Goal: Task Accomplishment & Management: Use online tool/utility

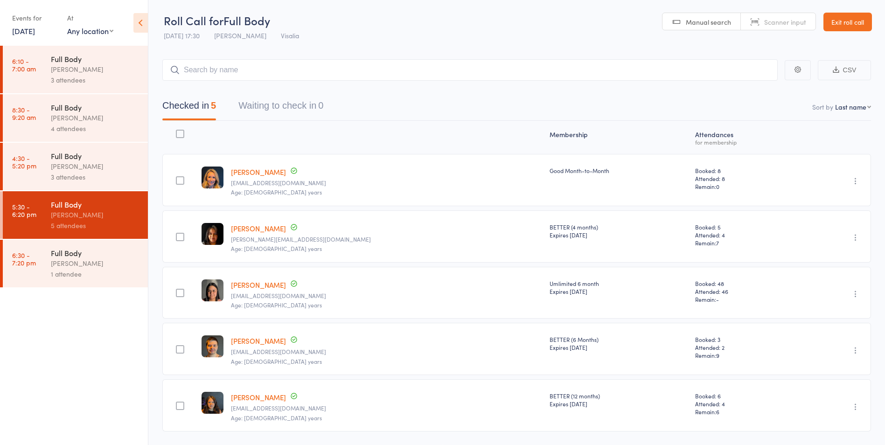
click at [79, 263] on div "[PERSON_NAME]" at bounding box center [95, 263] width 89 height 11
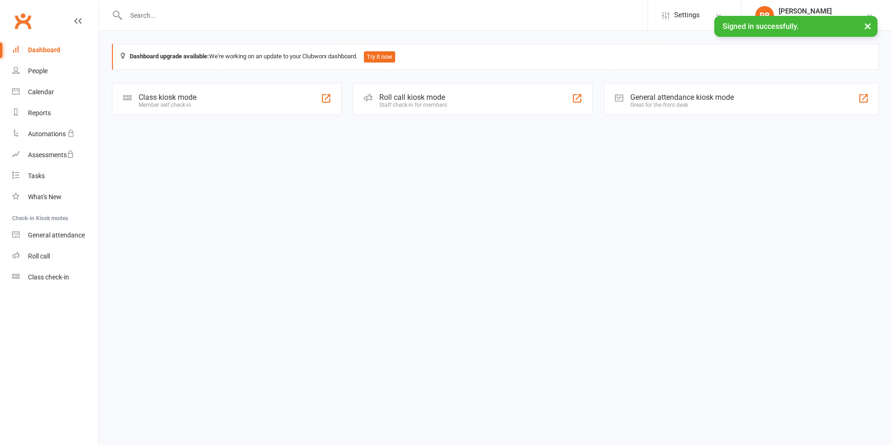
click at [415, 112] on div "Roll call kiosk mode Staff check-in for members" at bounding box center [472, 99] width 239 height 32
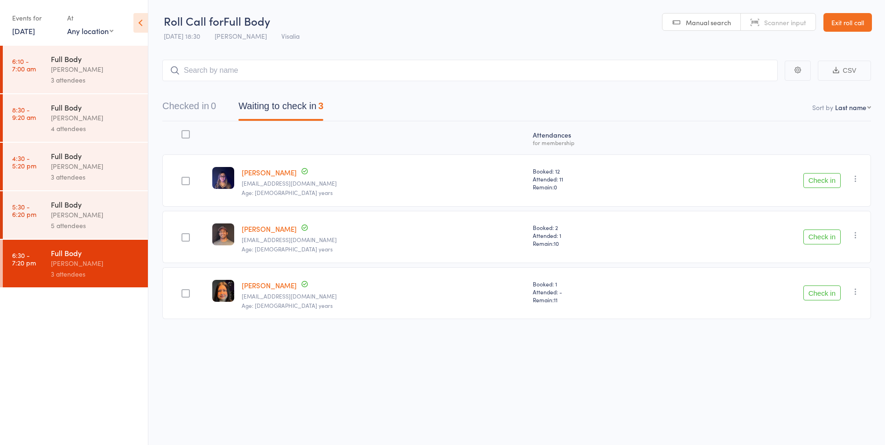
click at [826, 183] on button "Check in" at bounding box center [821, 180] width 37 height 15
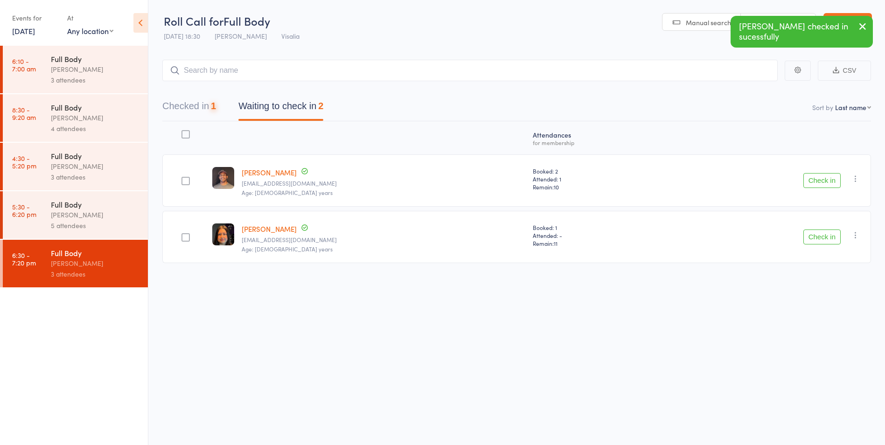
click at [826, 183] on button "Check in" at bounding box center [821, 180] width 37 height 15
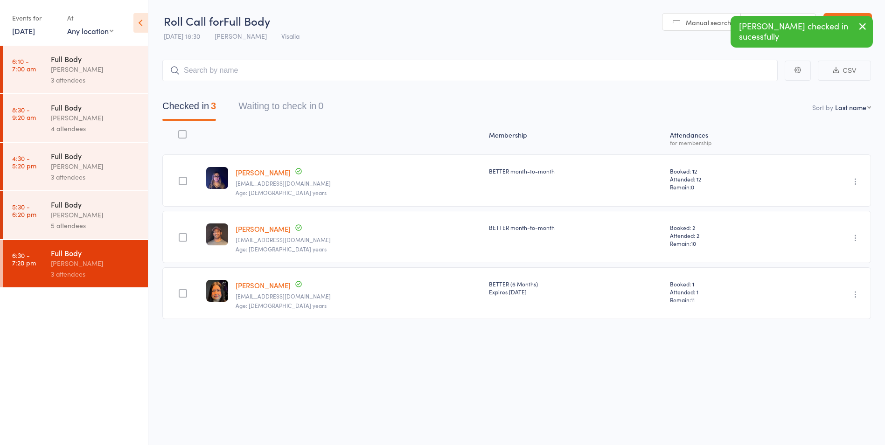
scroll to position [0, 0]
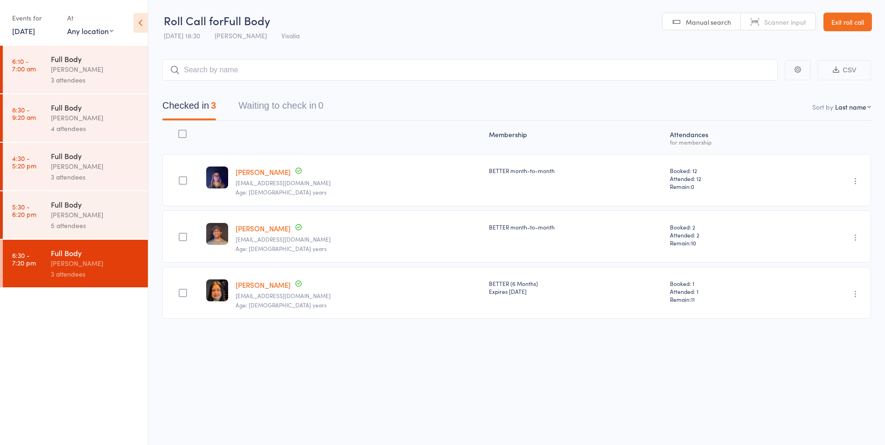
click at [250, 175] on link "Laura Martinez" at bounding box center [263, 172] width 55 height 10
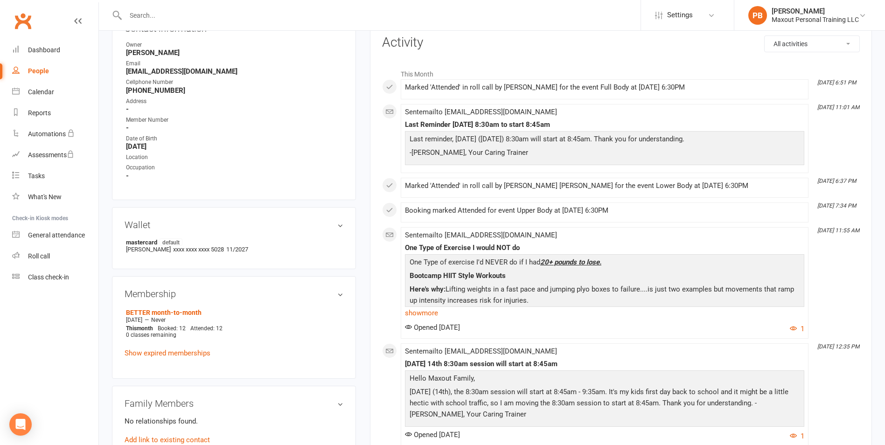
scroll to position [123, 0]
click at [431, 312] on link "show more" at bounding box center [604, 312] width 399 height 13
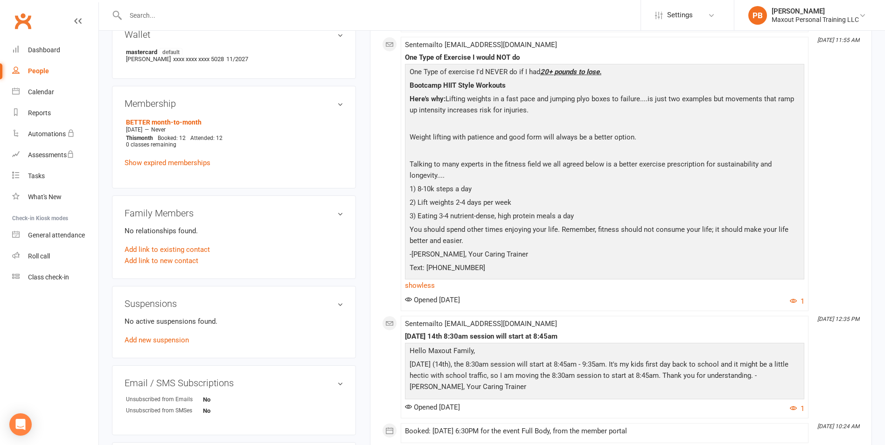
scroll to position [318, 0]
